Goal: Information Seeking & Learning: Find specific fact

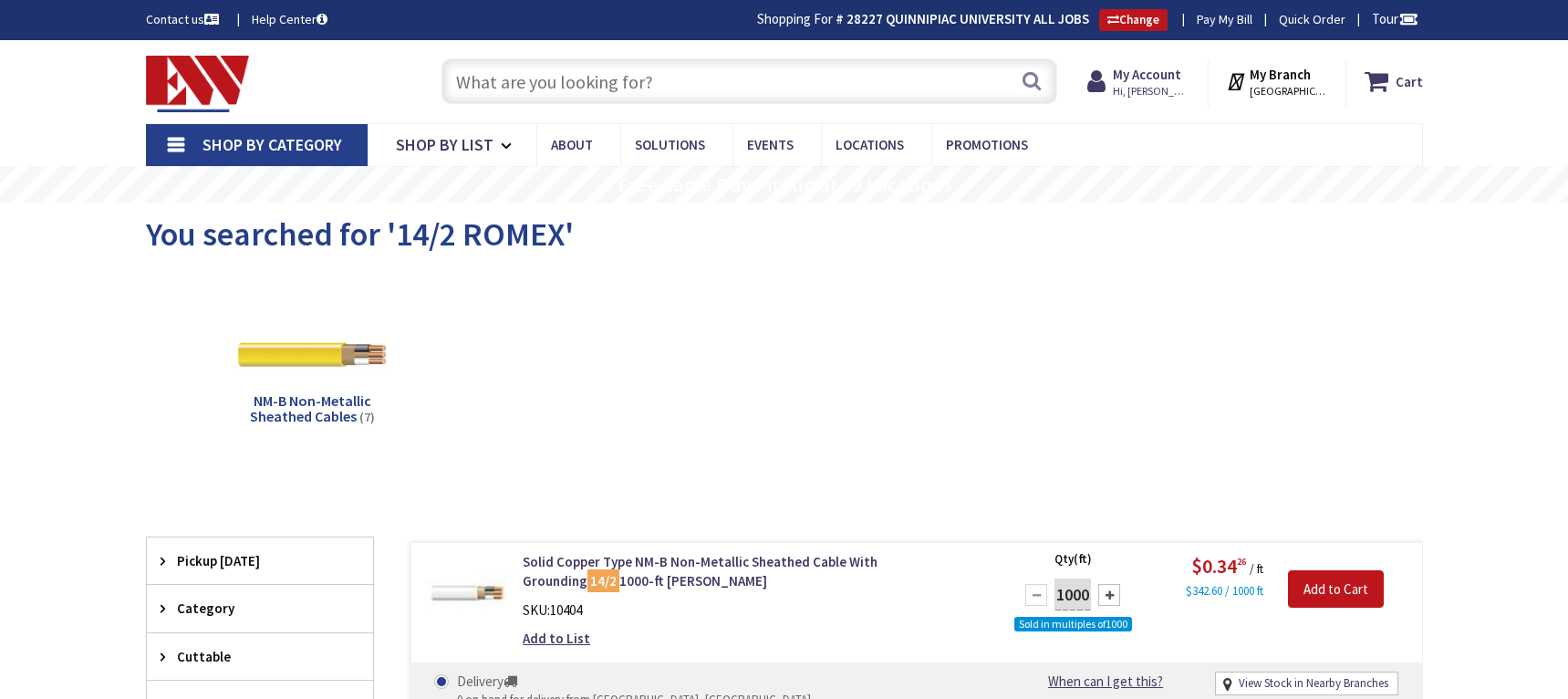
click at [589, 89] on input "text" at bounding box center [750, 81] width 616 height 46
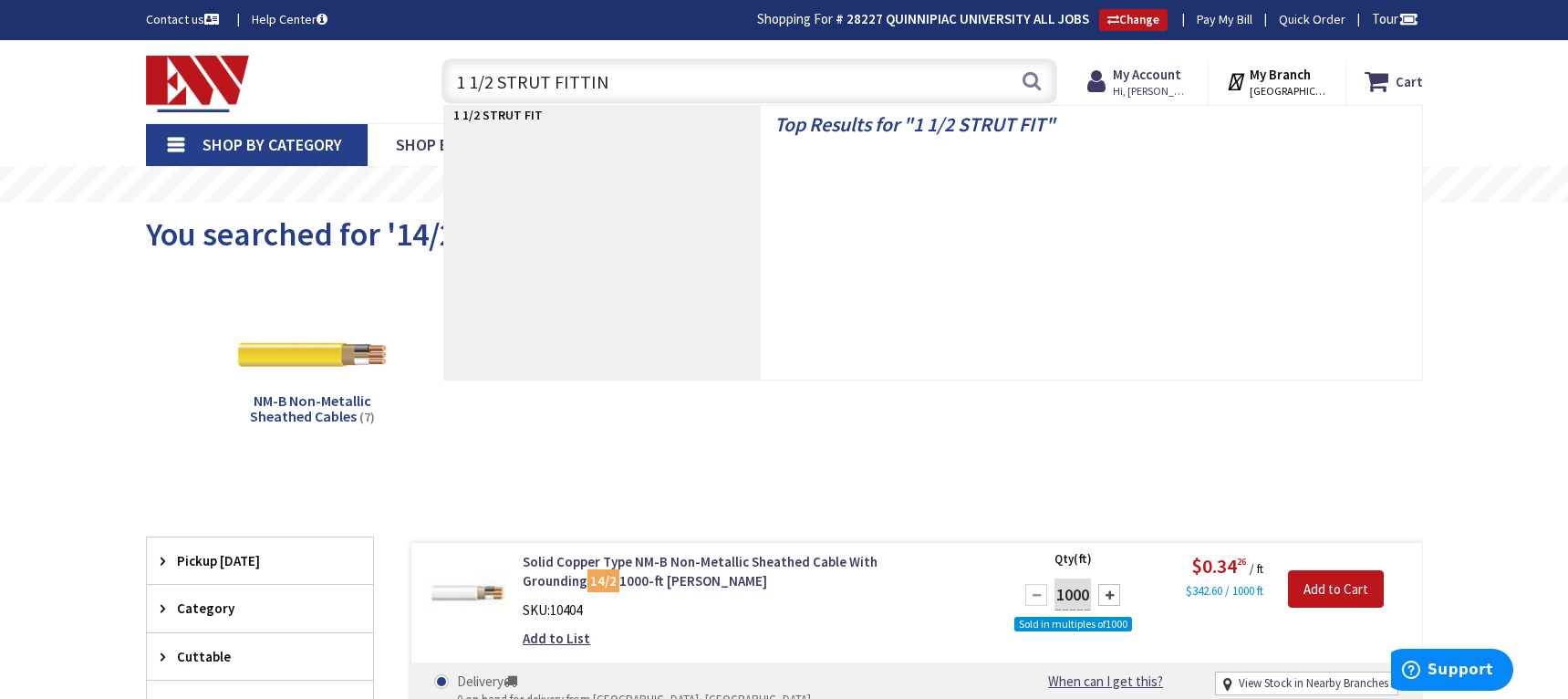
type input "1 1/2 STRUT FITTING"
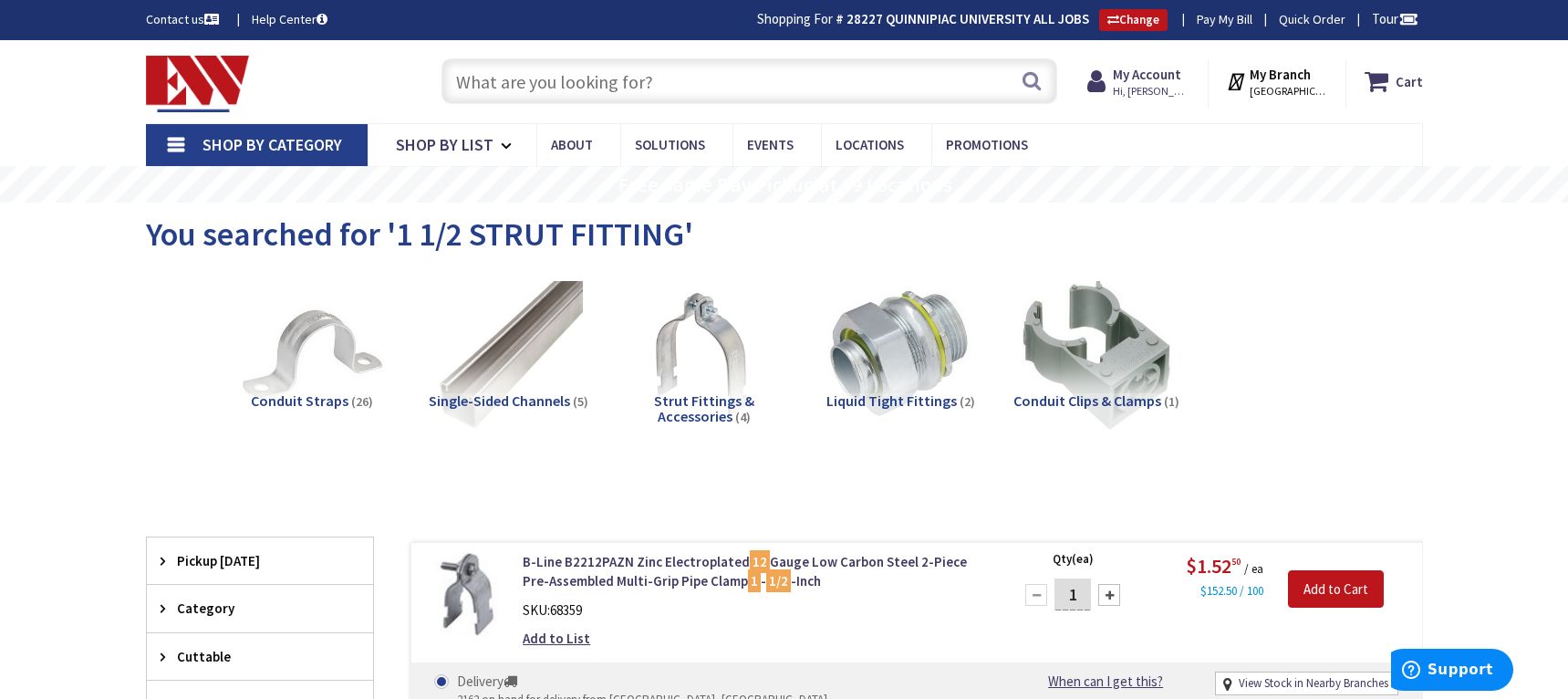
click at [599, 87] on input "text" at bounding box center [750, 81] width 616 height 46
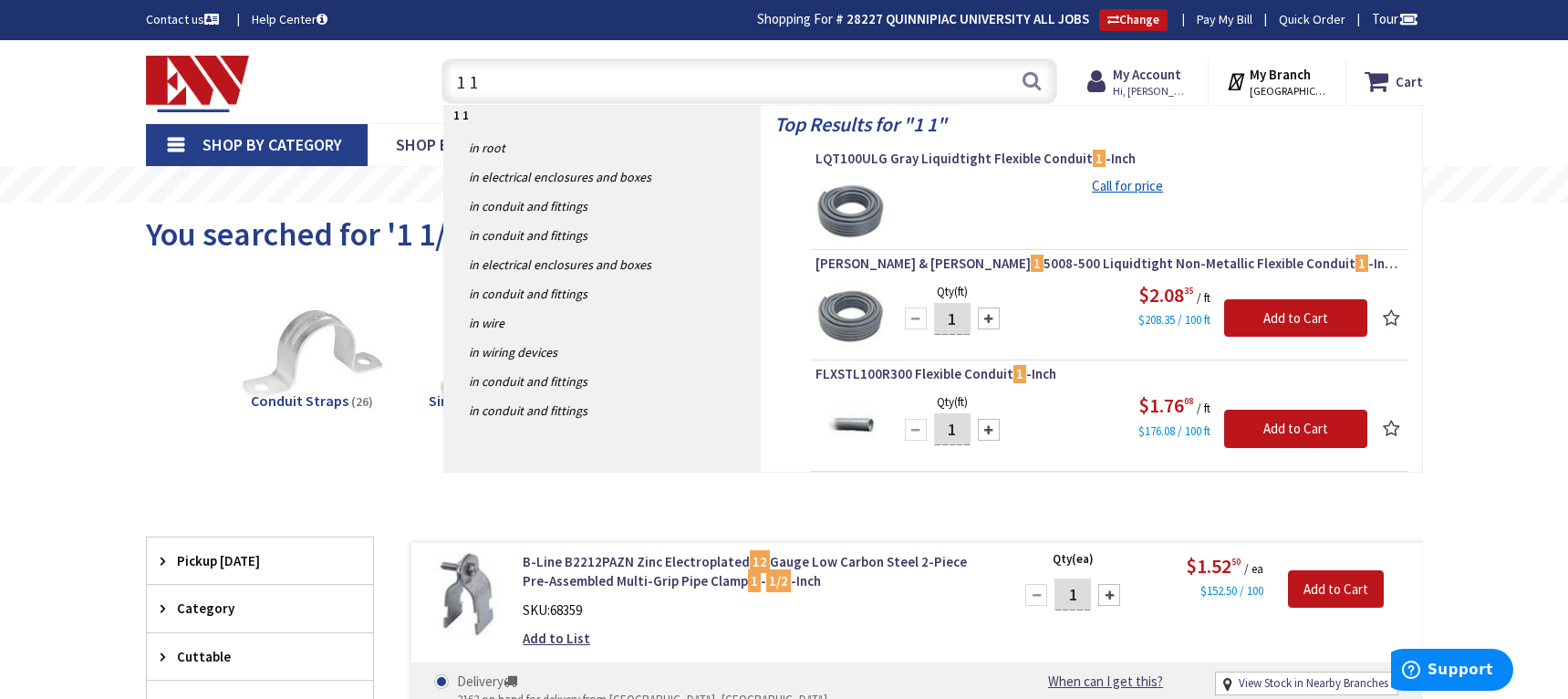
click at [218, 564] on span "Pickup [DATE]" at bounding box center [251, 560] width 149 height 19
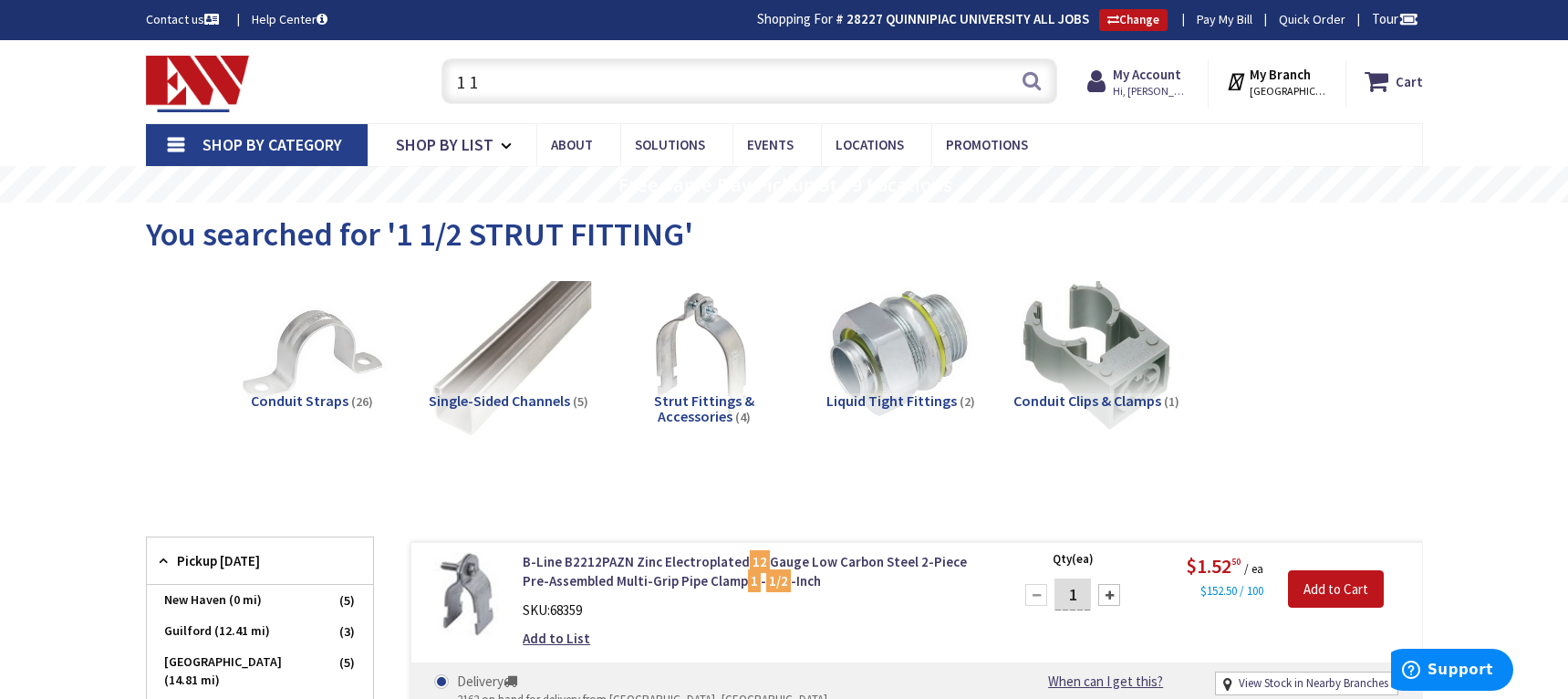
click at [522, 359] on img at bounding box center [507, 354] width 165 height 165
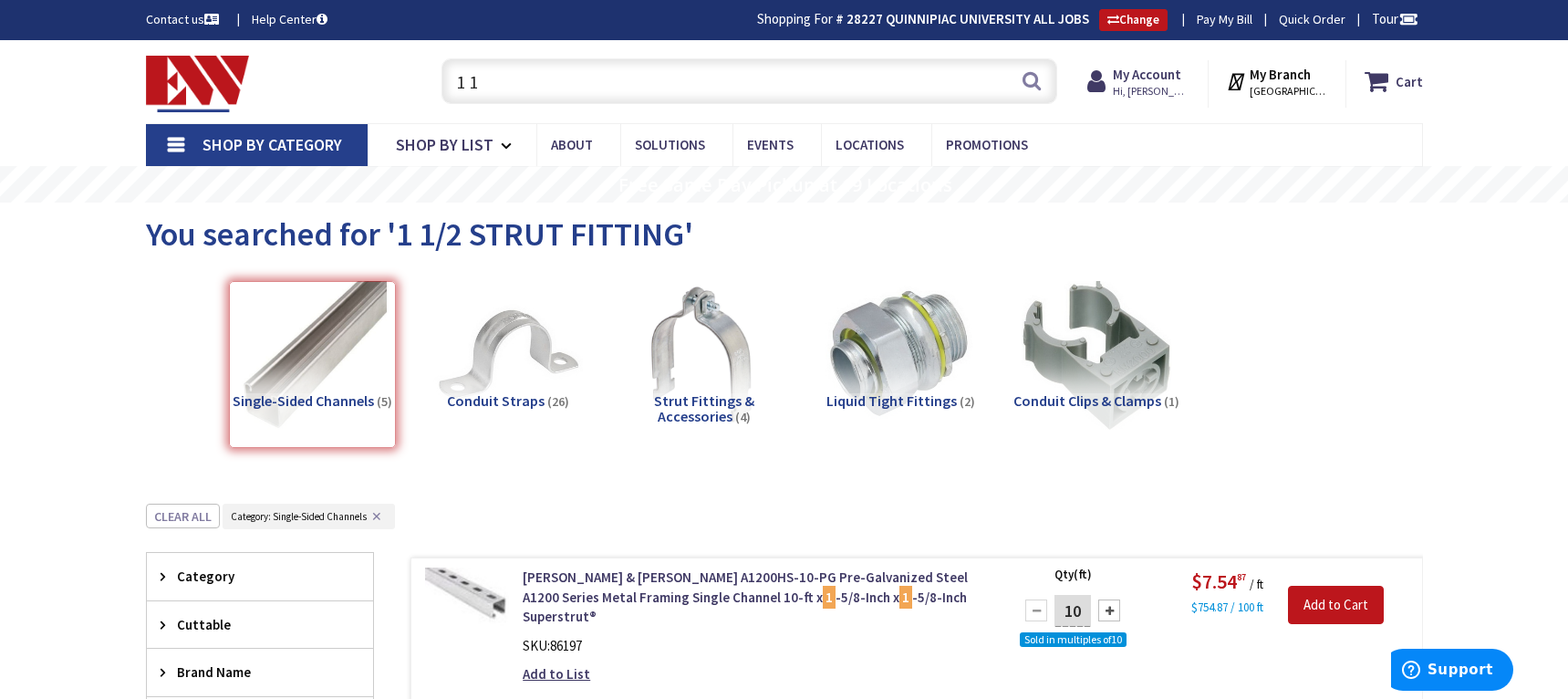
click at [726, 364] on img at bounding box center [703, 354] width 165 height 165
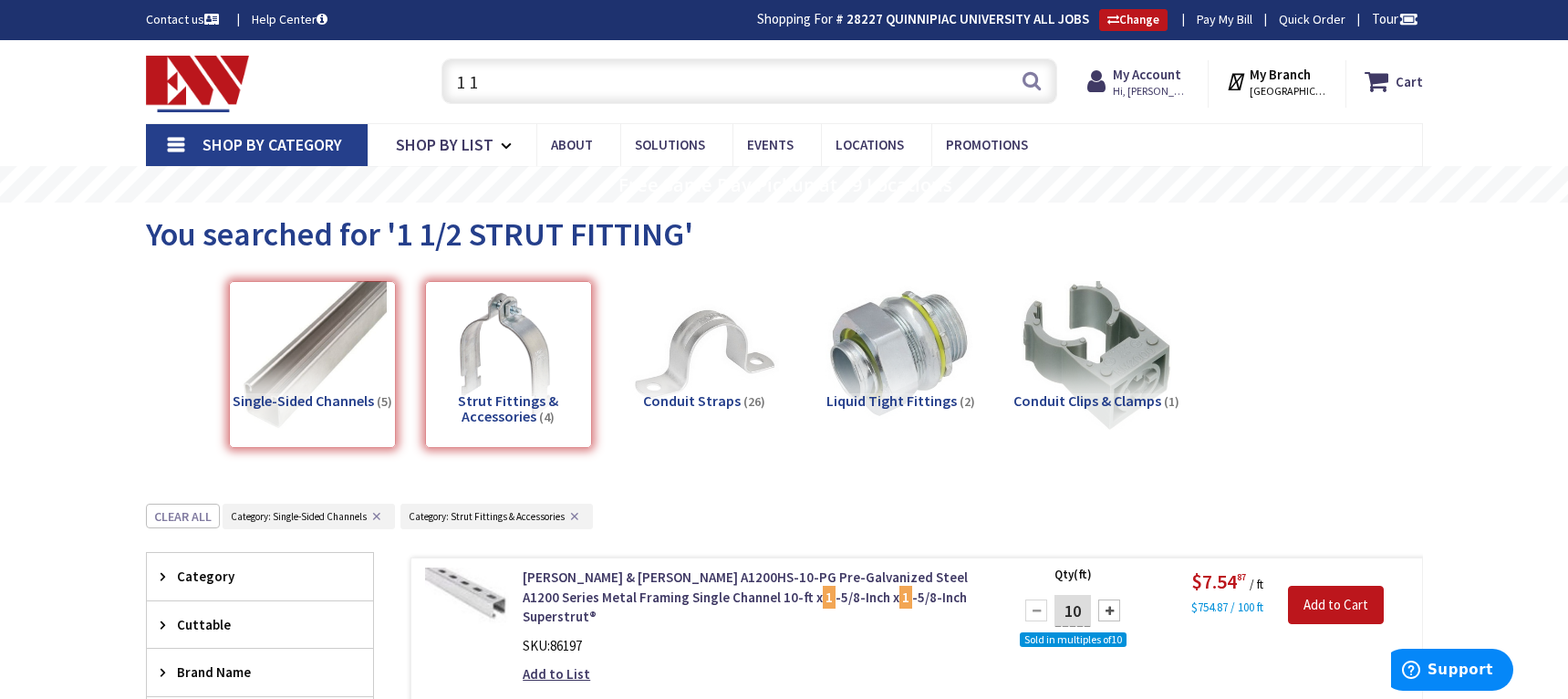
drag, startPoint x: 519, startPoint y: 96, endPoint x: 391, endPoint y: 103, distance: 127.9
click at [392, 103] on div "Toggle Nav 1 1 1 1 Search Cart My Cart Close" at bounding box center [784, 81] width 1305 height 61
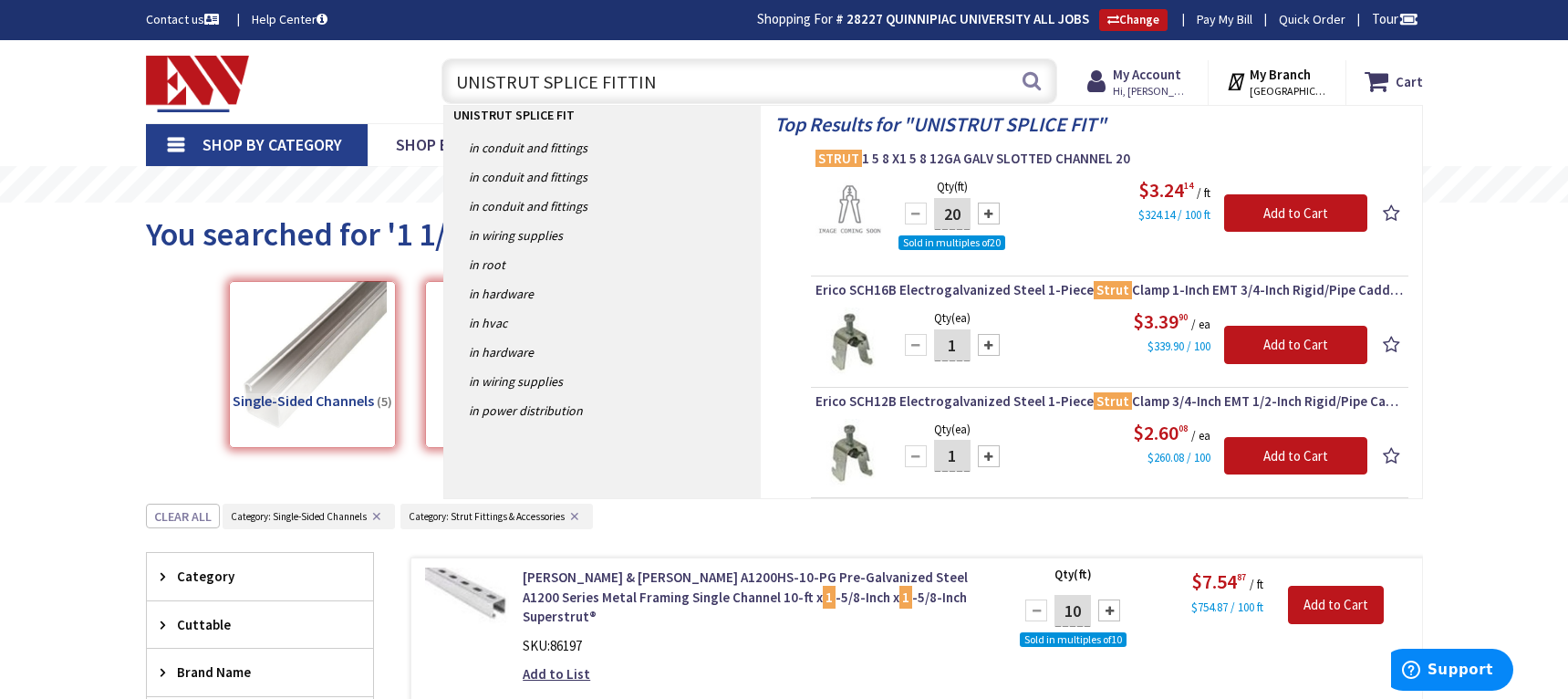
type input "UNISTRUT SPLICE FITTING"
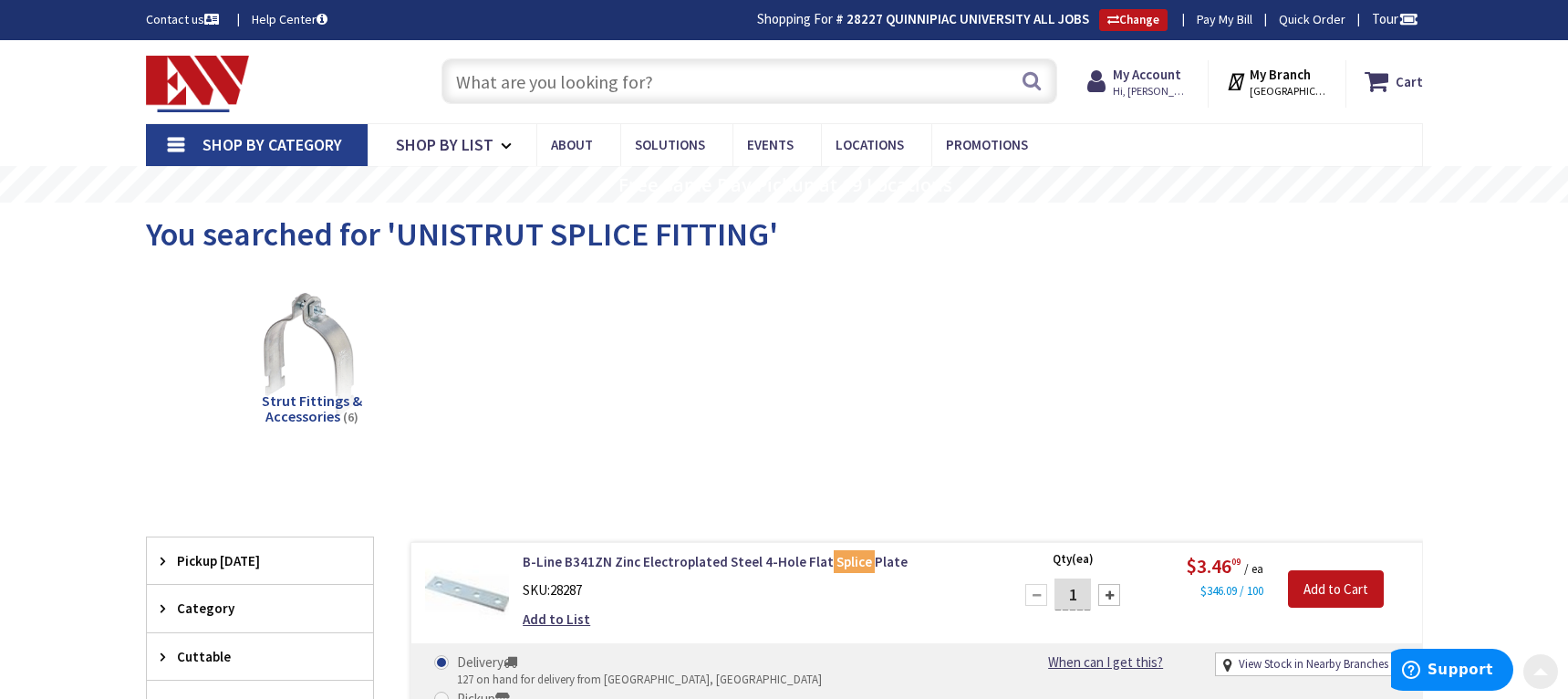
click at [512, 89] on input "text" at bounding box center [750, 81] width 616 height 46
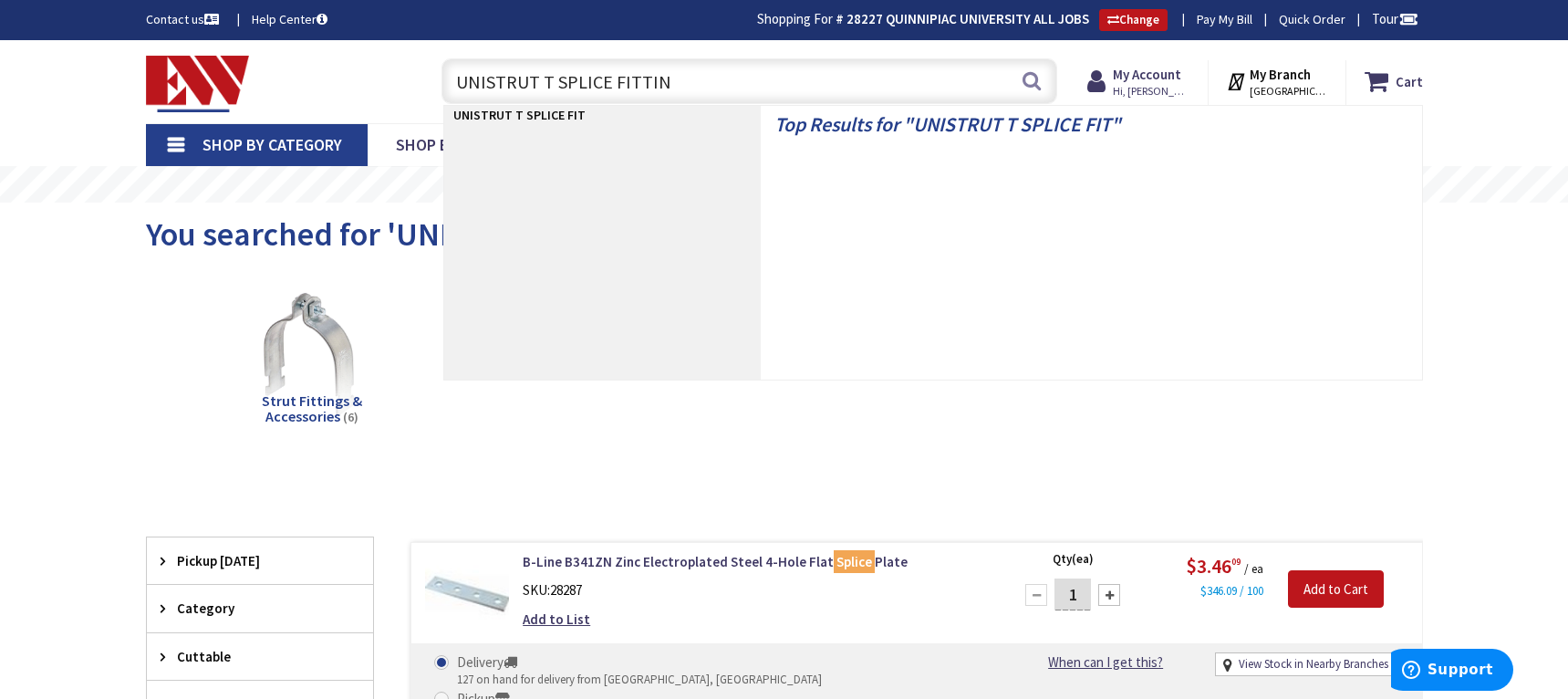
type input "UNISTRUT T SPLICE FITTING"
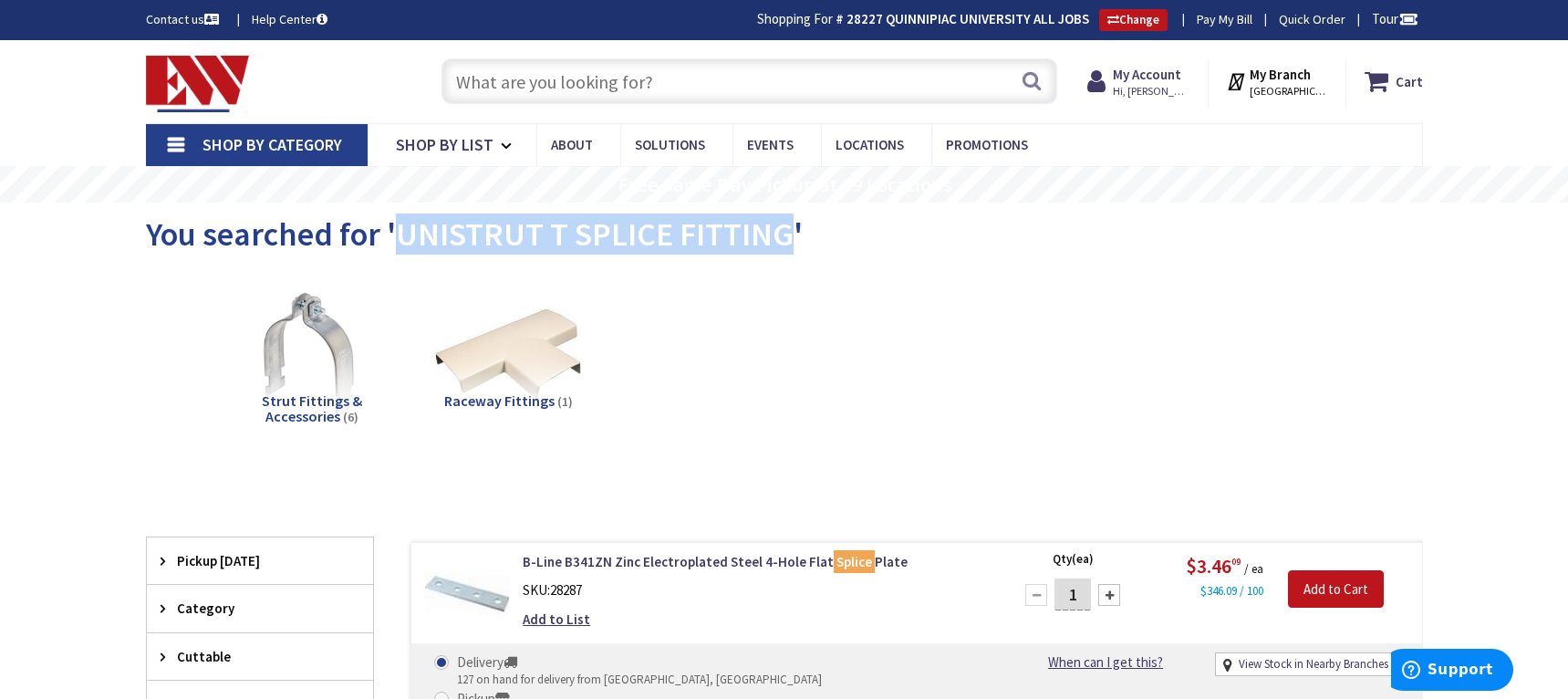
drag, startPoint x: 397, startPoint y: 231, endPoint x: 788, endPoint y: 221, distance: 391.6
click at [788, 221] on span "You searched for 'UNISTRUT T SPLICE FITTING'" at bounding box center [474, 234] width 657 height 41
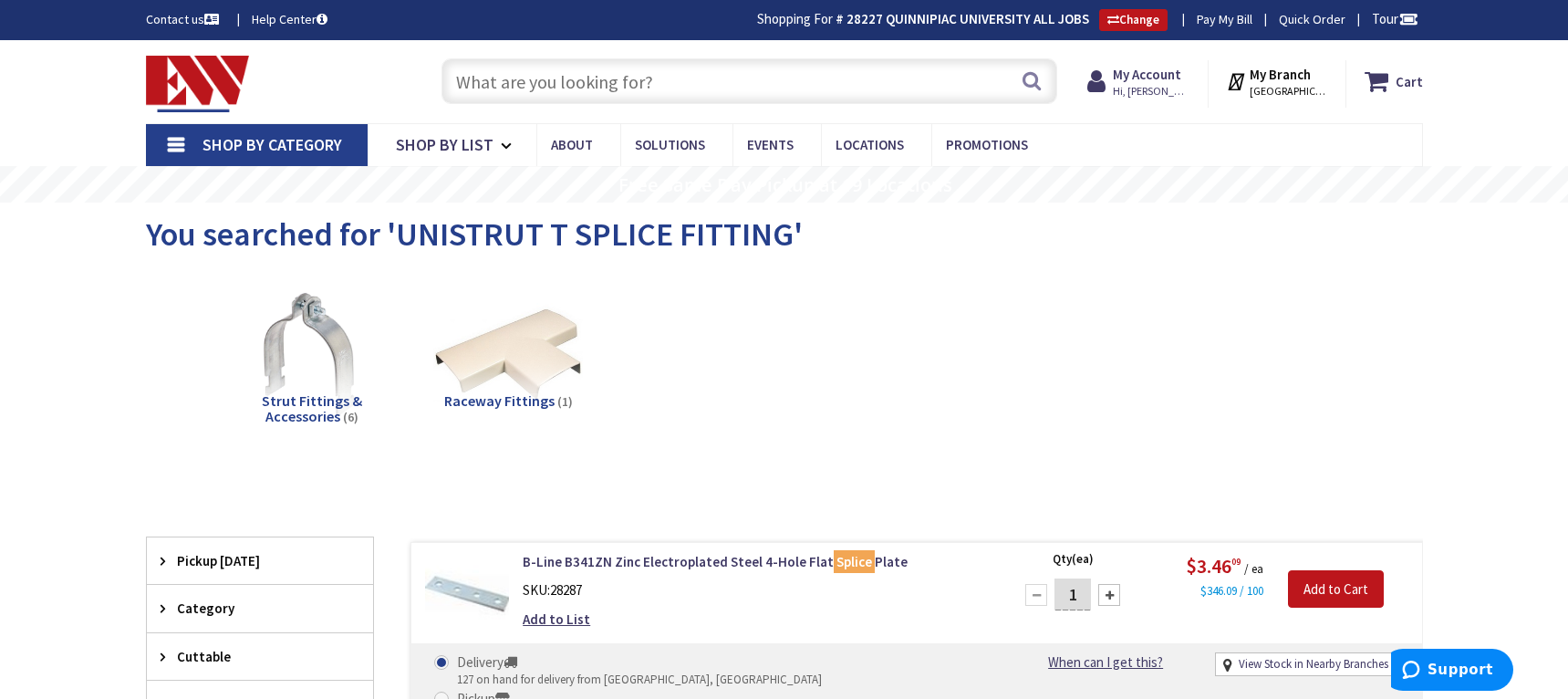
click at [604, 82] on input "text" at bounding box center [750, 81] width 616 height 46
click at [751, 73] on input "text" at bounding box center [750, 81] width 616 height 46
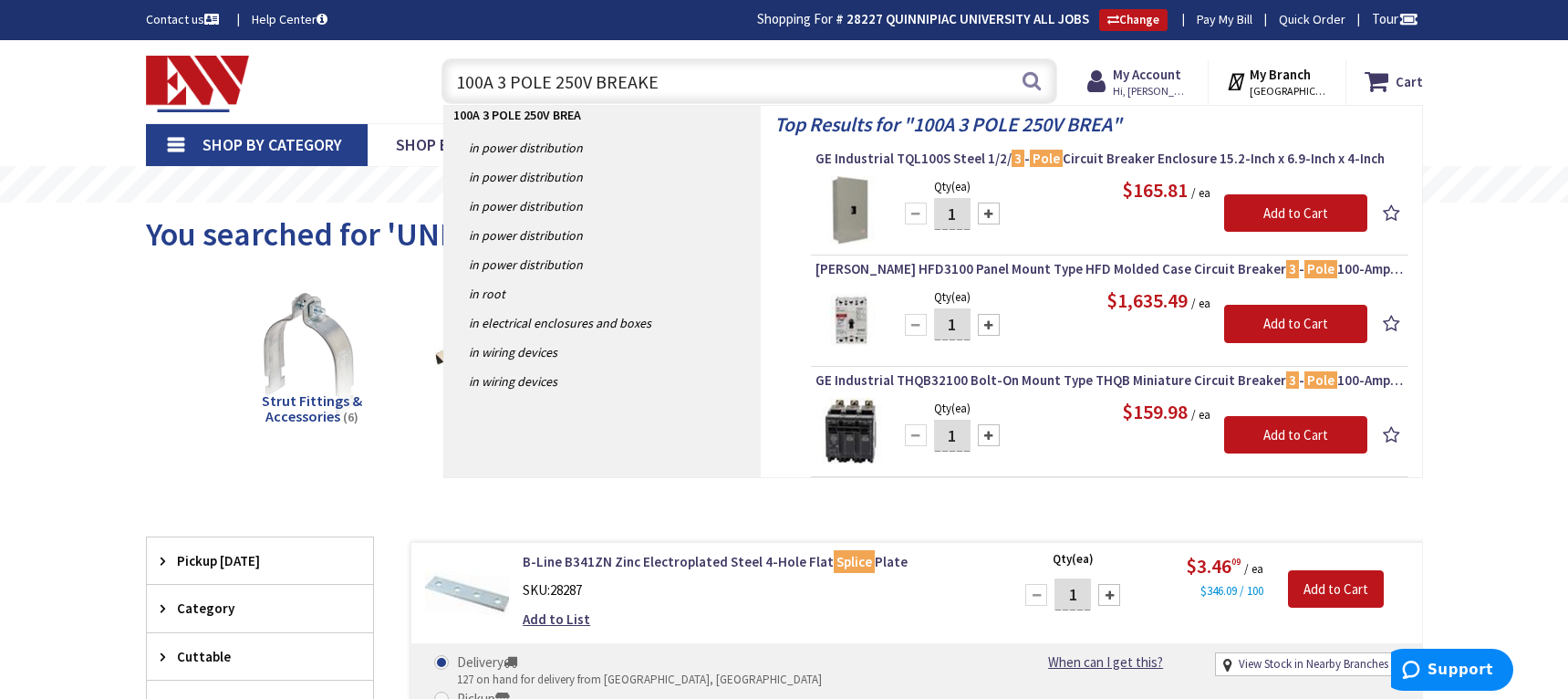
type input "100A 3 POLE 250V BREAKER"
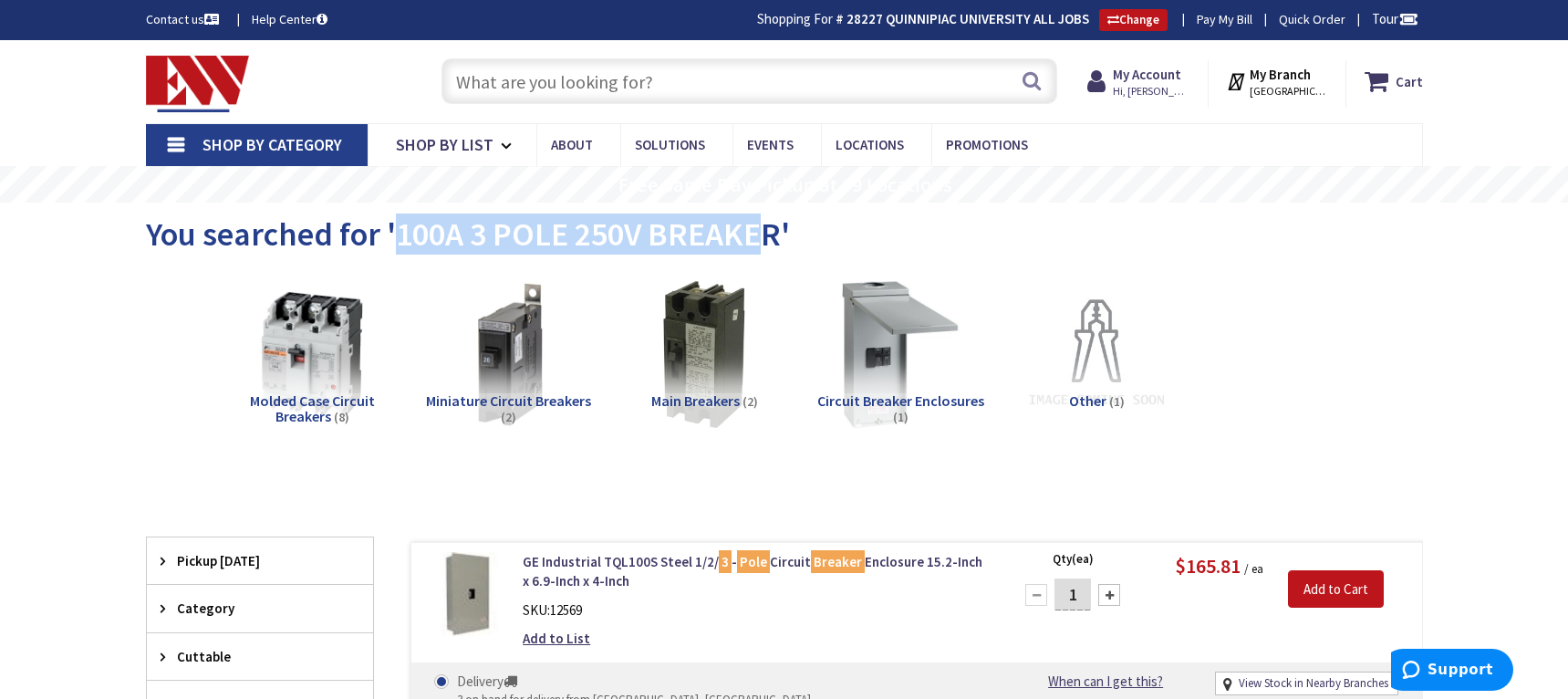
drag, startPoint x: 397, startPoint y: 231, endPoint x: 769, endPoint y: 235, distance: 372.3
click at [769, 235] on span "You searched for '100A 3 POLE 250V BREAKER'" at bounding box center [468, 234] width 644 height 41
drag, startPoint x: 775, startPoint y: 234, endPoint x: 390, endPoint y: 252, distance: 385.5
click at [390, 252] on span "You searched for '100A 3 POLE 250V BREAKER'" at bounding box center [468, 234] width 644 height 41
copy span "100A 3 POLE 250V BREAKER"
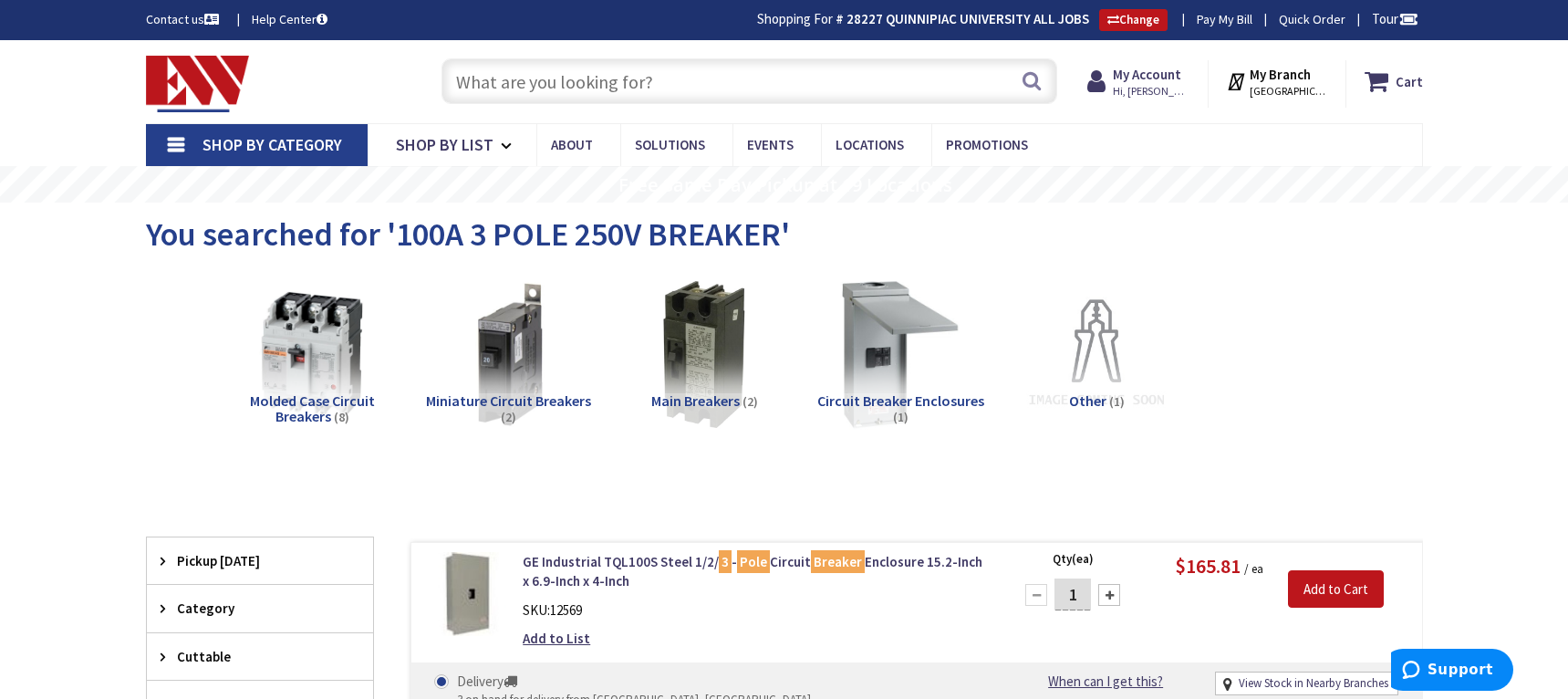
click at [510, 82] on input "text" at bounding box center [750, 81] width 616 height 46
paste input "100A 3 POLE 250V BREAKER"
click at [477, 89] on input "100A 3 POLE 250V BREAKER" at bounding box center [750, 81] width 616 height 46
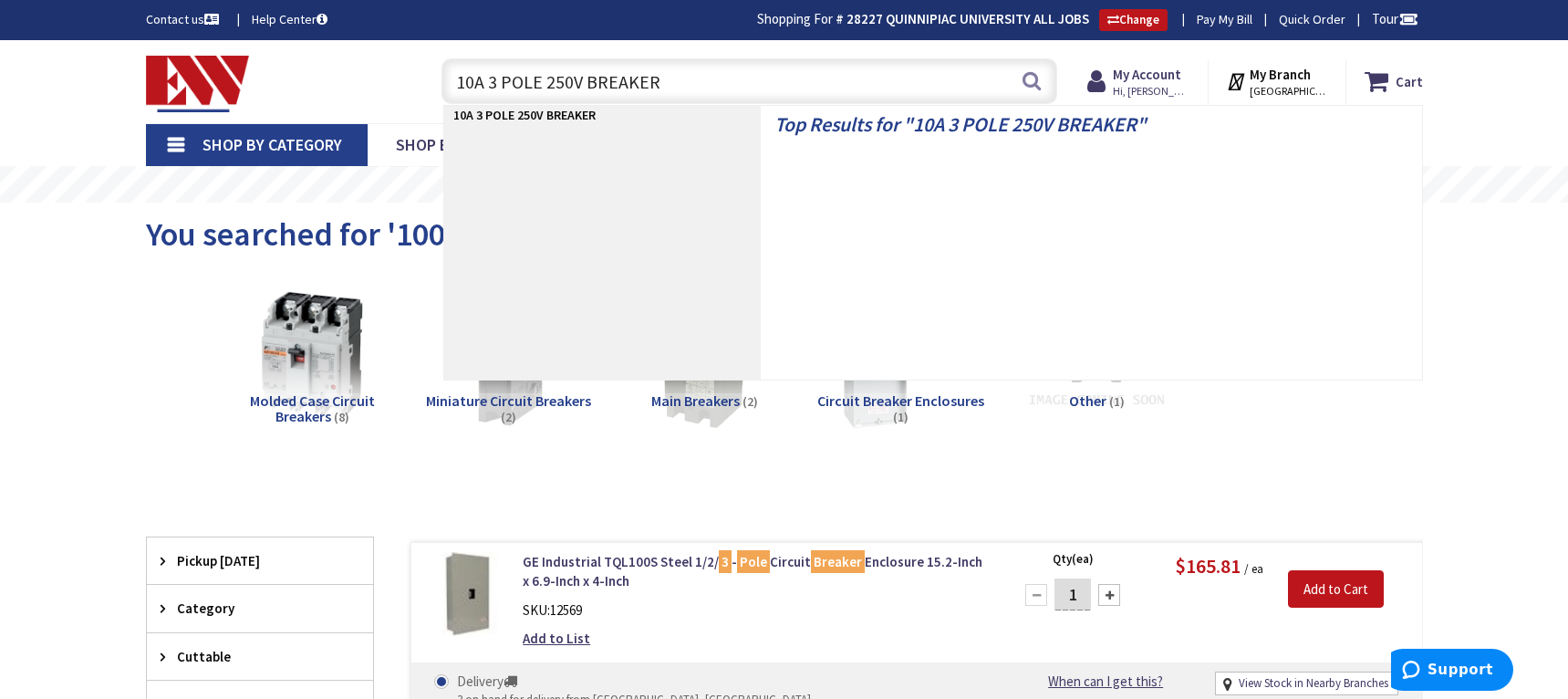
type input "110A 3 POLE 250V BREAKER"
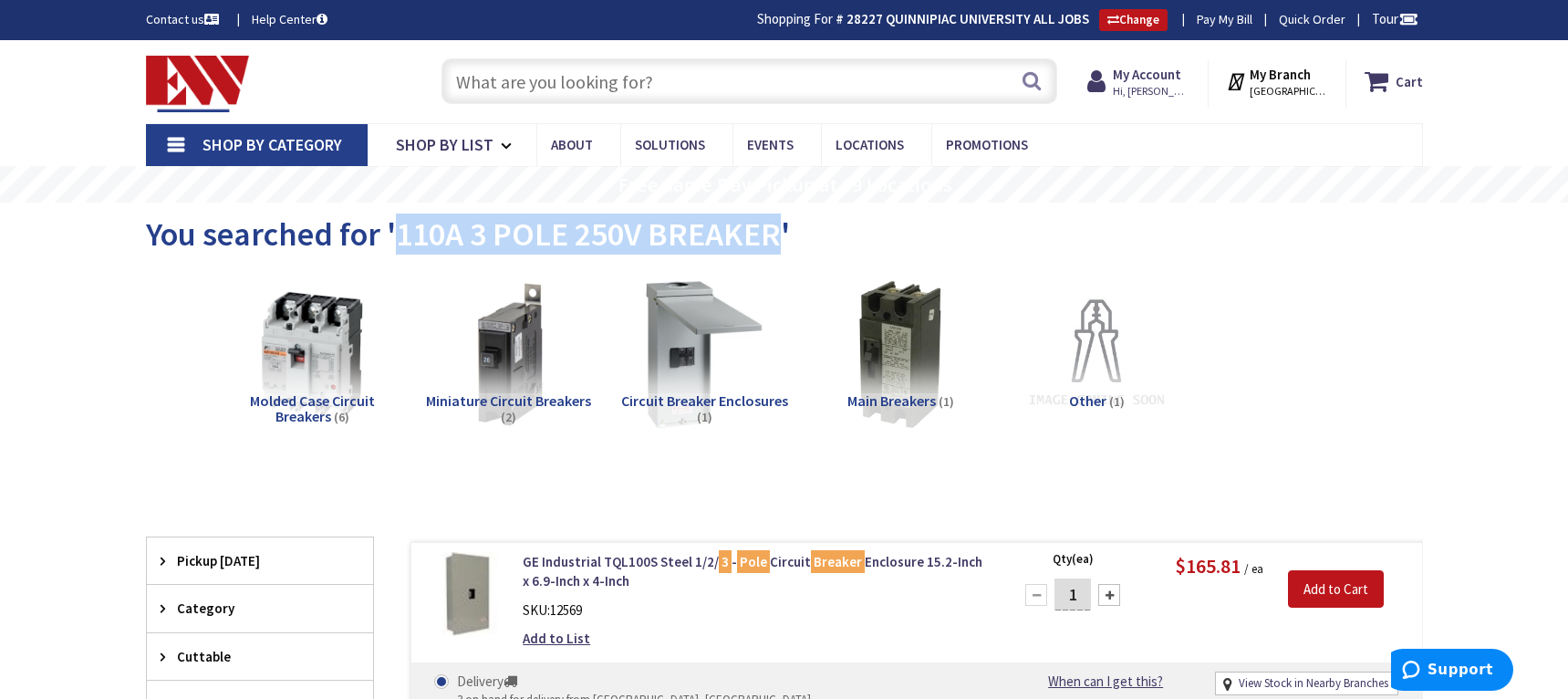
drag, startPoint x: 401, startPoint y: 231, endPoint x: 776, endPoint y: 235, distance: 375.9
click at [776, 235] on span "You searched for '110A 3 POLE 250V BREAKER'" at bounding box center [468, 234] width 644 height 41
copy span "110A 3 POLE 250V BREAKER"
click at [732, 85] on input "text" at bounding box center [750, 81] width 616 height 46
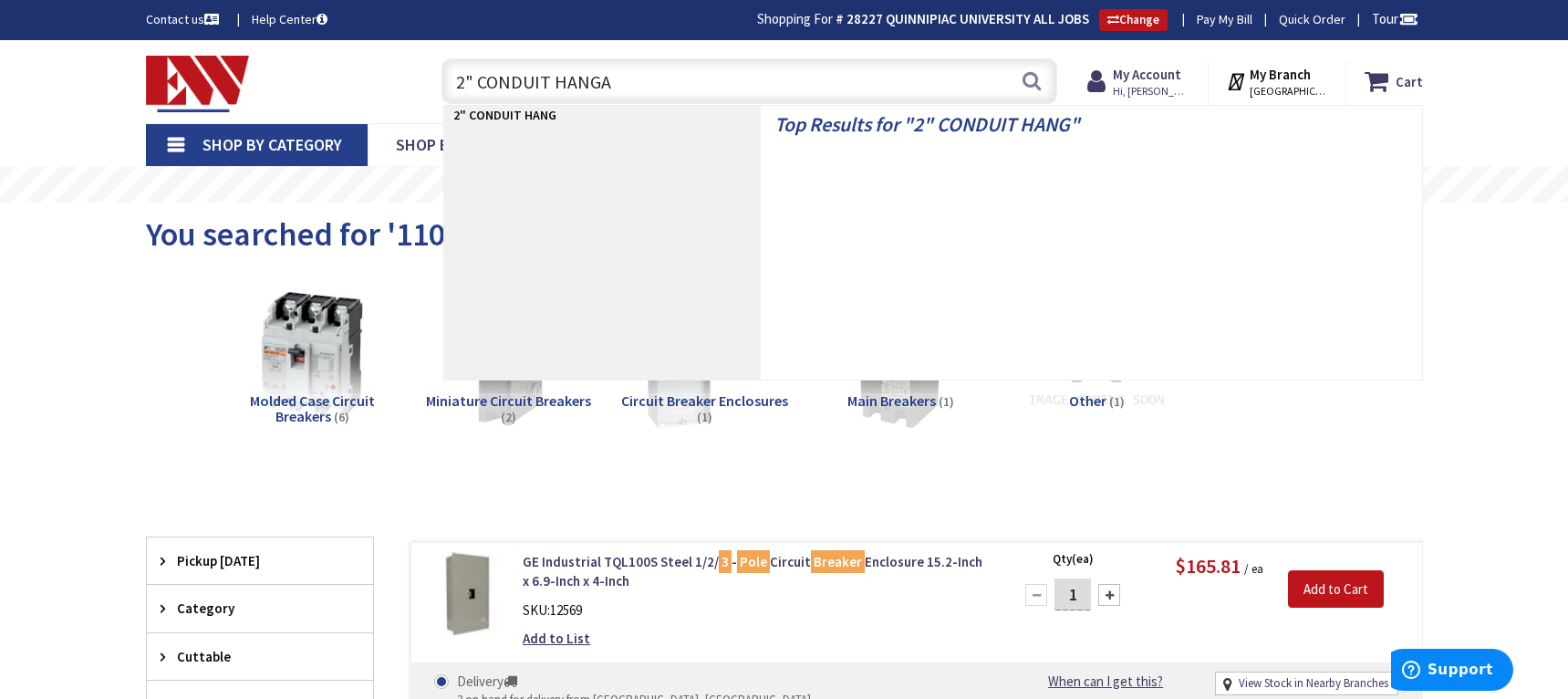
type input "2" CONDUIT HANGAR"
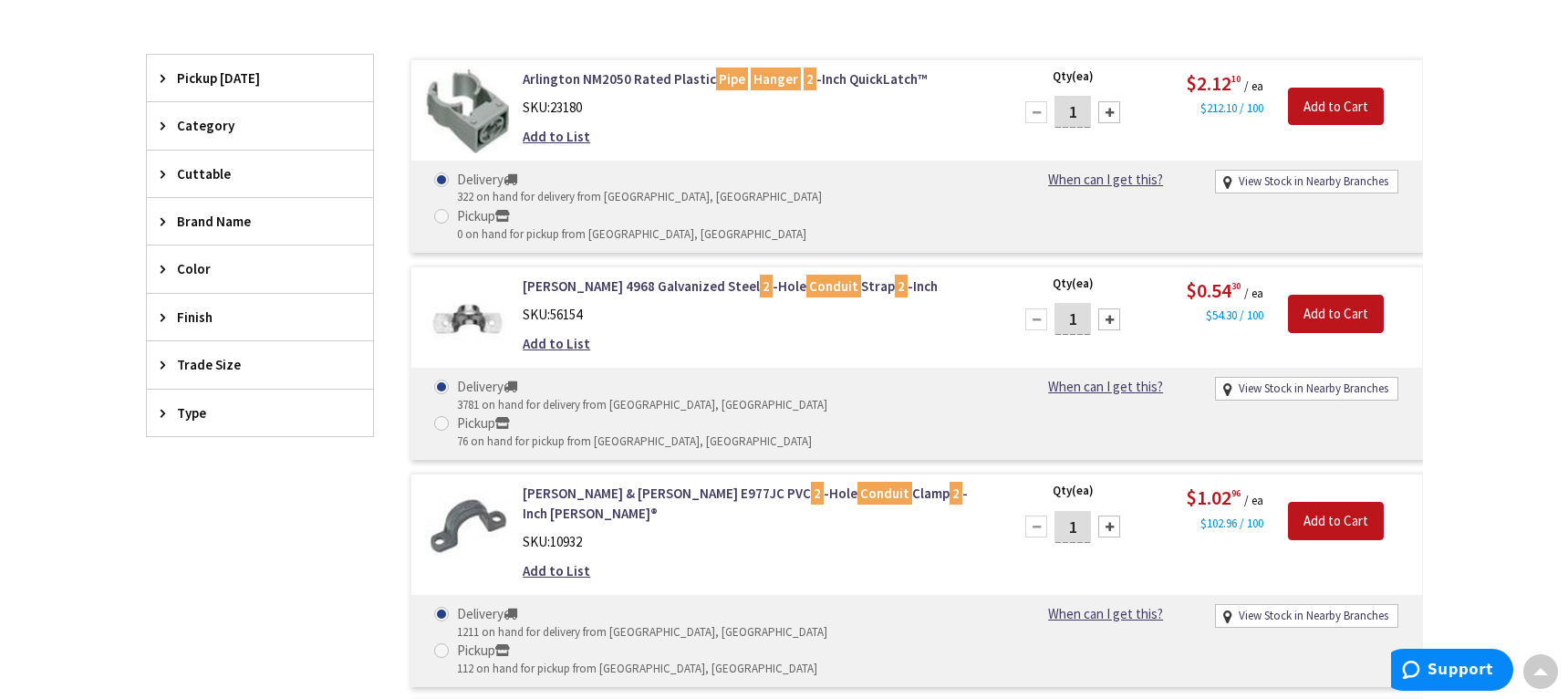
scroll to position [641, 0]
